Goal: Navigation & Orientation: Find specific page/section

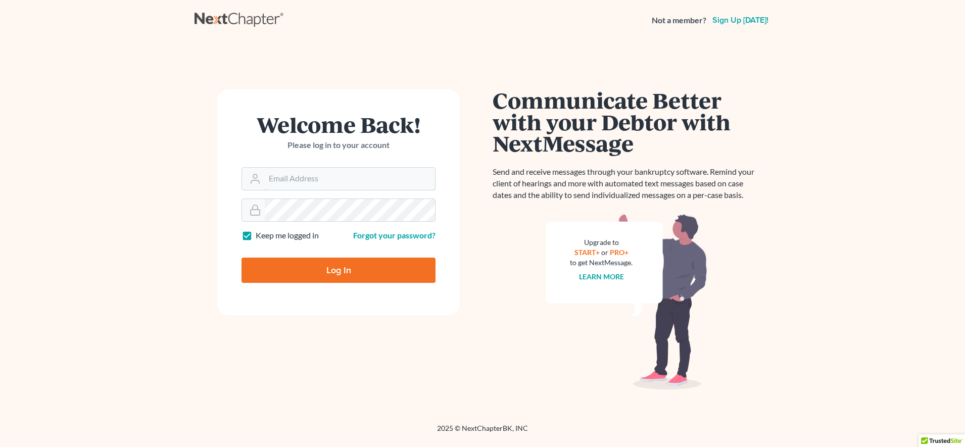
type input "madison@karinalucidlaw.com"
click at [276, 296] on form "Welcome Back! Please log in to your account Email Address madison@karinalucidla…" at bounding box center [338, 202] width 242 height 226
click at [275, 272] on input "Log In" at bounding box center [338, 270] width 194 height 25
type input "Thinking..."
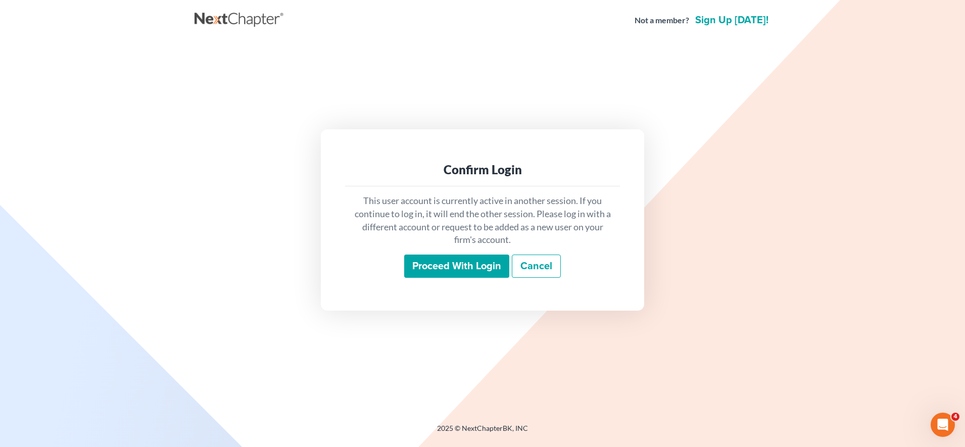
click at [464, 262] on input "Proceed with login" at bounding box center [456, 266] width 105 height 23
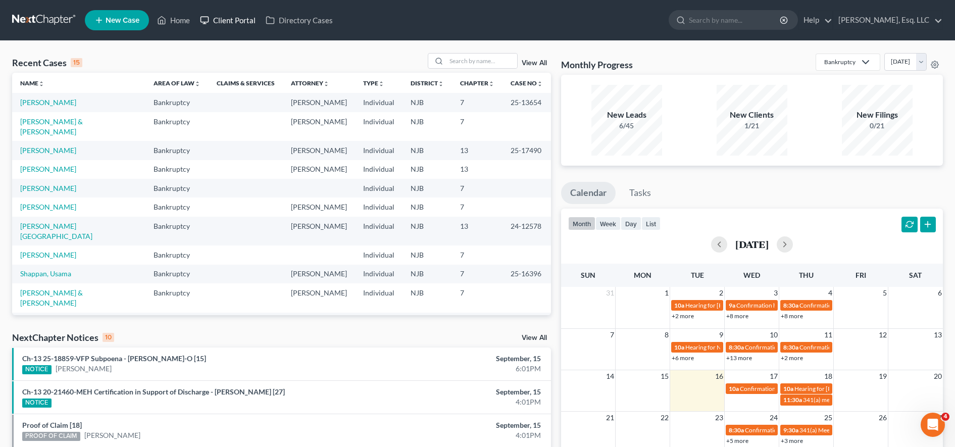
click at [230, 24] on link "Client Portal" at bounding box center [228, 20] width 66 height 18
